Goal: Transaction & Acquisition: Purchase product/service

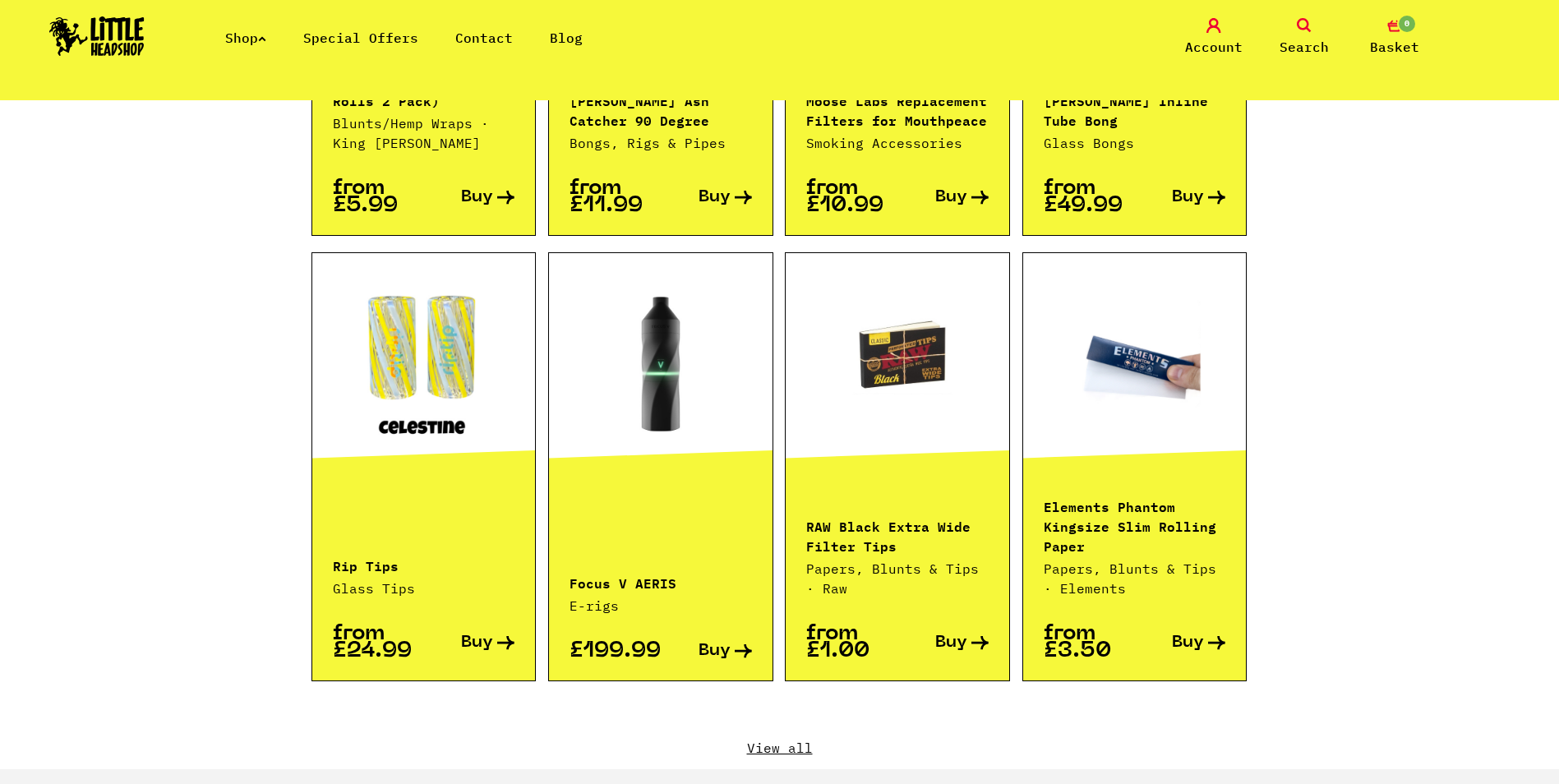
scroll to position [1644, 0]
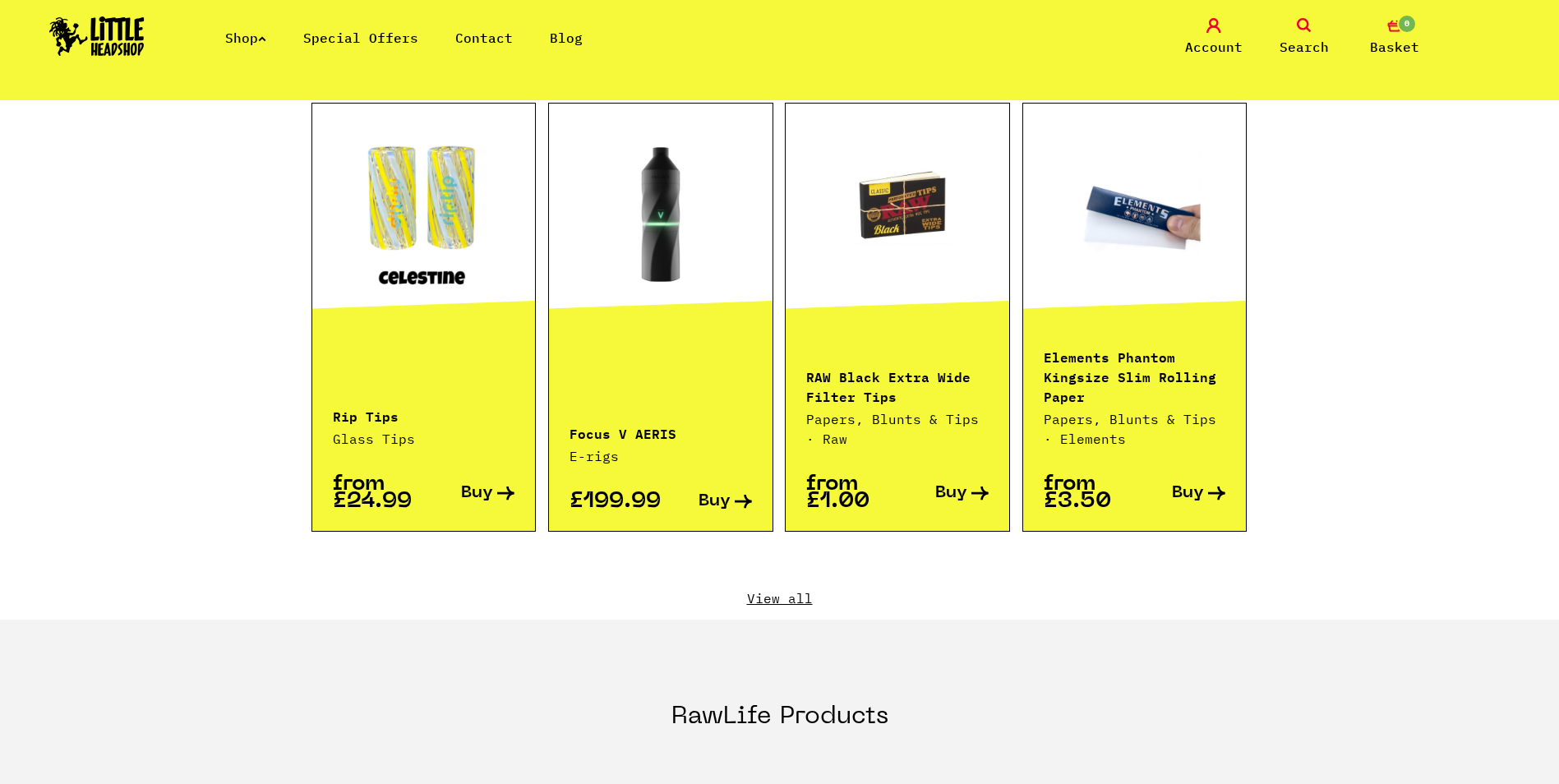
click at [786, 589] on link "View all" at bounding box center [780, 598] width 938 height 18
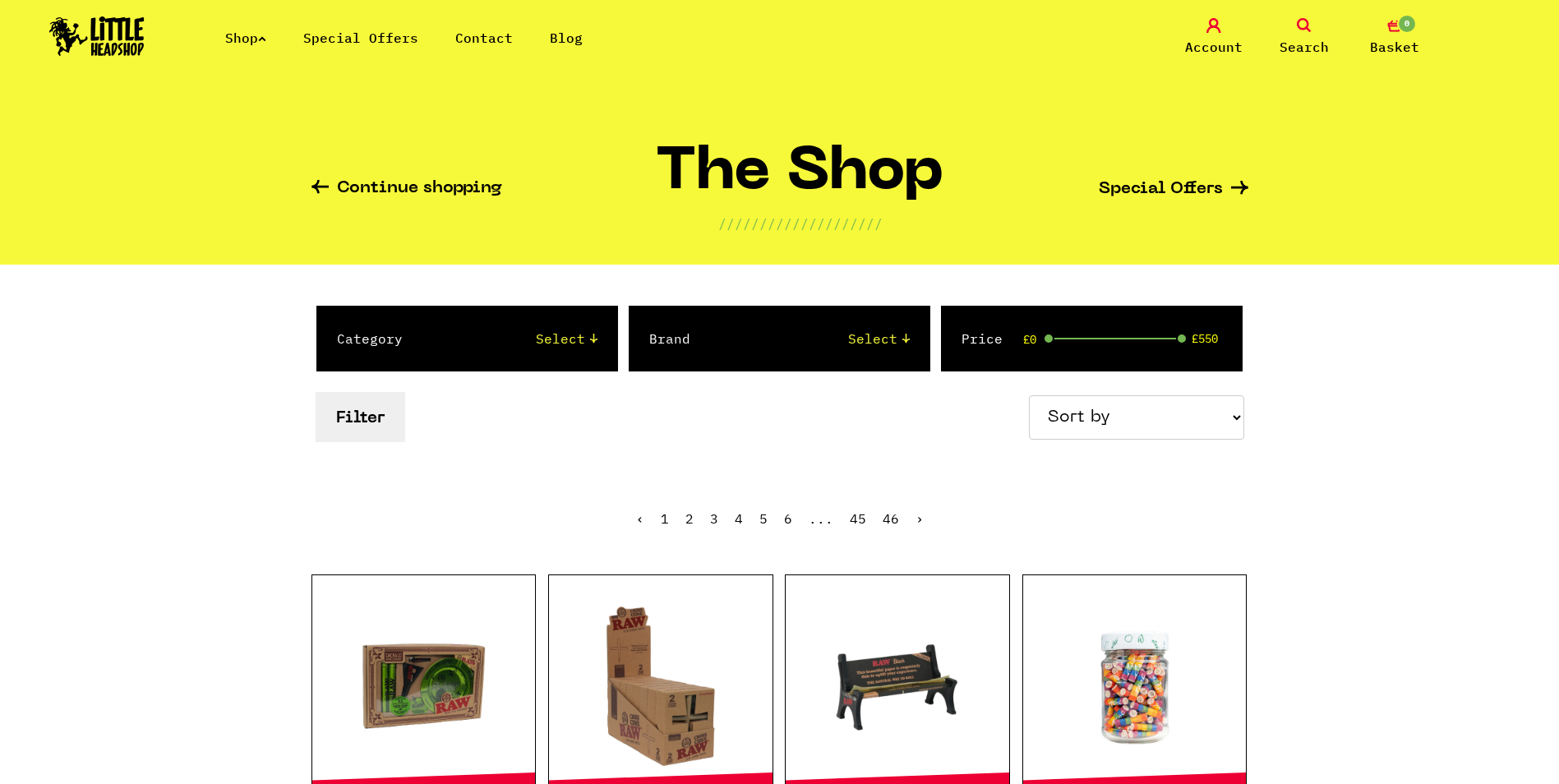
drag, startPoint x: 1145, startPoint y: 405, endPoint x: 1140, endPoint y: 441, distance: 36.3
click at [1145, 405] on select "Sort by Price - Low to High Price - High to Low Newest Products" at bounding box center [1136, 417] width 216 height 45
select select "newest"
click at [1032, 395] on select "Sort by Price - Low to High Price - High to Low Newest Products" at bounding box center [1136, 417] width 216 height 45
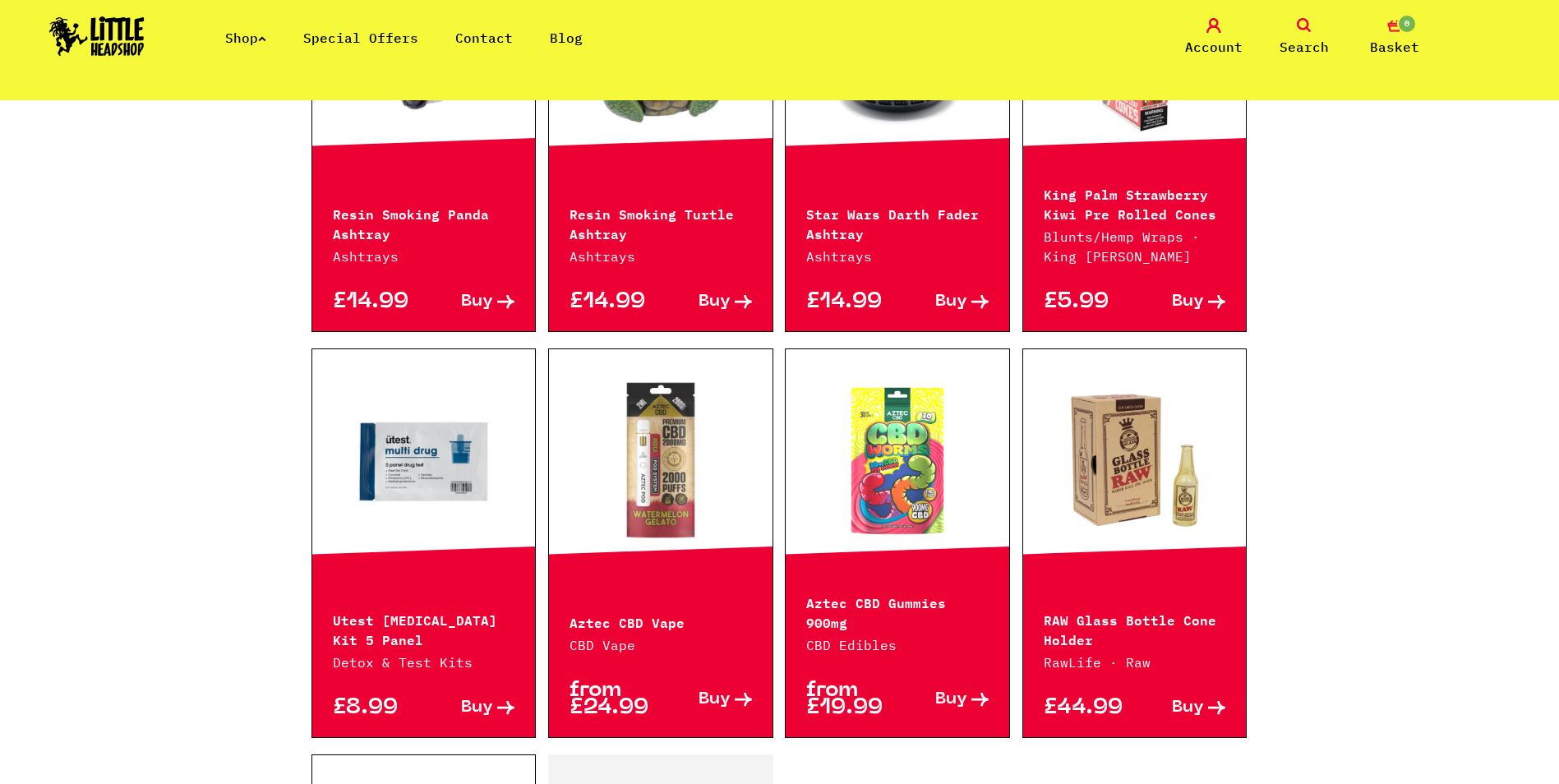
scroll to position [1971, 0]
